Goal: Find specific page/section: Find specific page/section

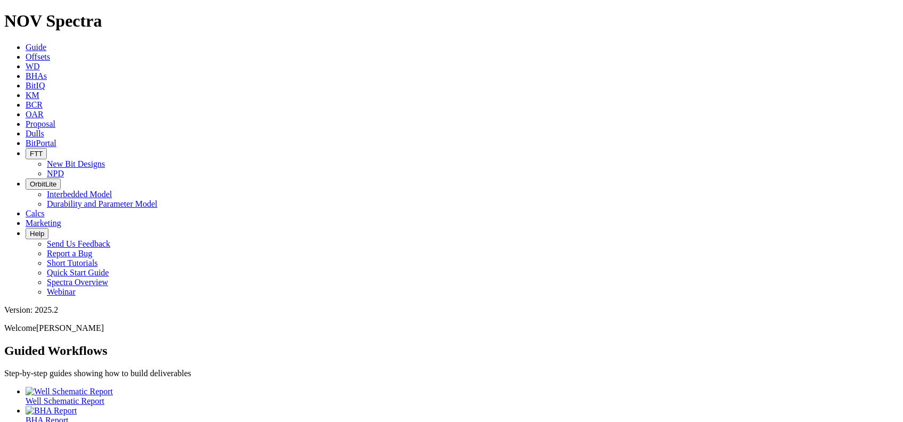
click at [26, 129] on icon at bounding box center [26, 133] width 0 height 9
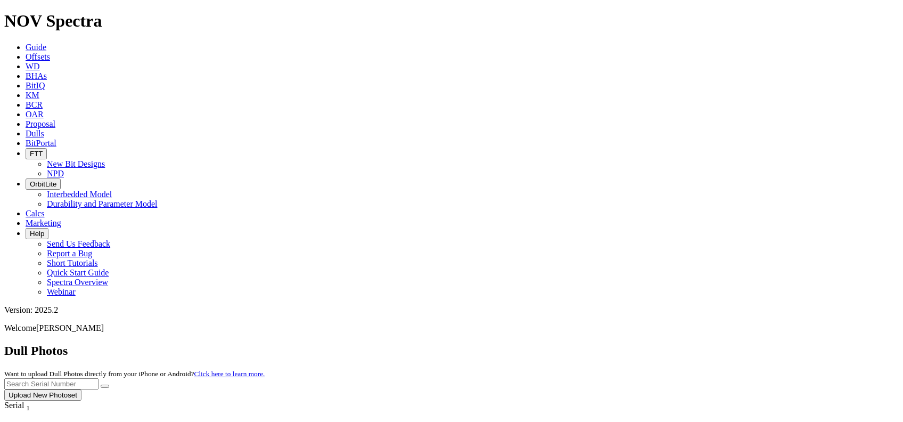
paste input "A318877"
type input "A318877"
click at [105, 386] on icon "submit" at bounding box center [105, 386] width 0 height 0
drag, startPoint x: 684, startPoint y: 52, endPoint x: 598, endPoint y: 58, distance: 87.0
click at [598, 344] on div "Dull Photos Want to upload Dull Photos directly from your iPhone or Android? Cl…" at bounding box center [451, 372] width 895 height 57
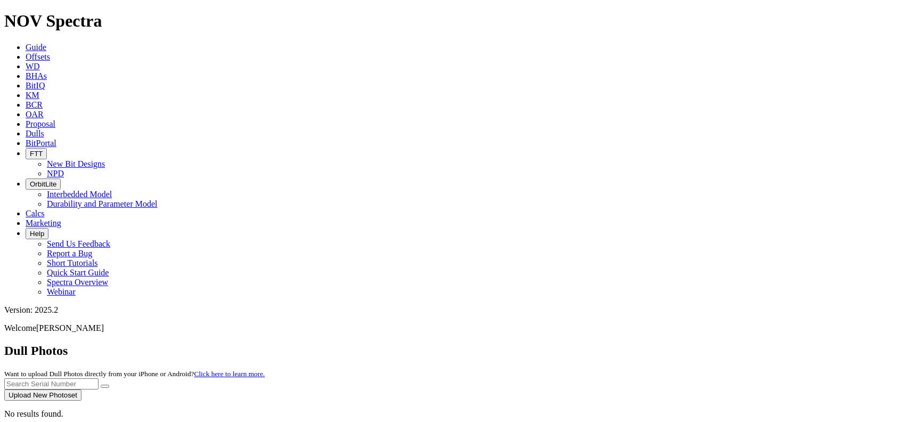
click at [99, 378] on input "text" at bounding box center [51, 383] width 94 height 11
click at [105, 386] on icon "submit" at bounding box center [105, 386] width 0 height 0
click at [99, 378] on input "A313308" at bounding box center [51, 383] width 94 height 11
type input "A313208"
click at [109, 385] on button "submit" at bounding box center [105, 386] width 9 height 3
